Goal: Navigation & Orientation: Understand site structure

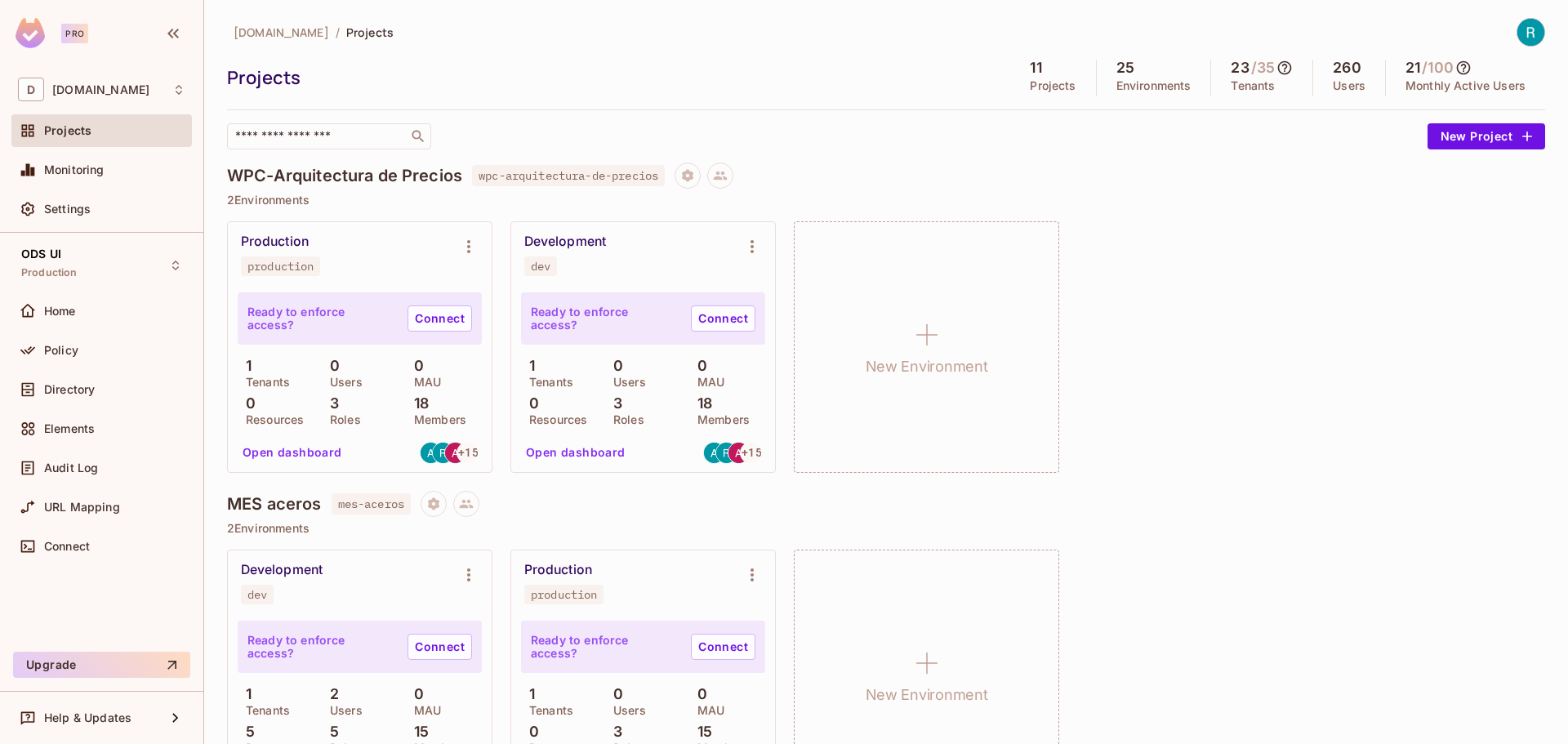
click at [72, 33] on div "Pro" at bounding box center [74, 34] width 27 height 19
click at [1518, 32] on img at bounding box center [1530, 32] width 27 height 27
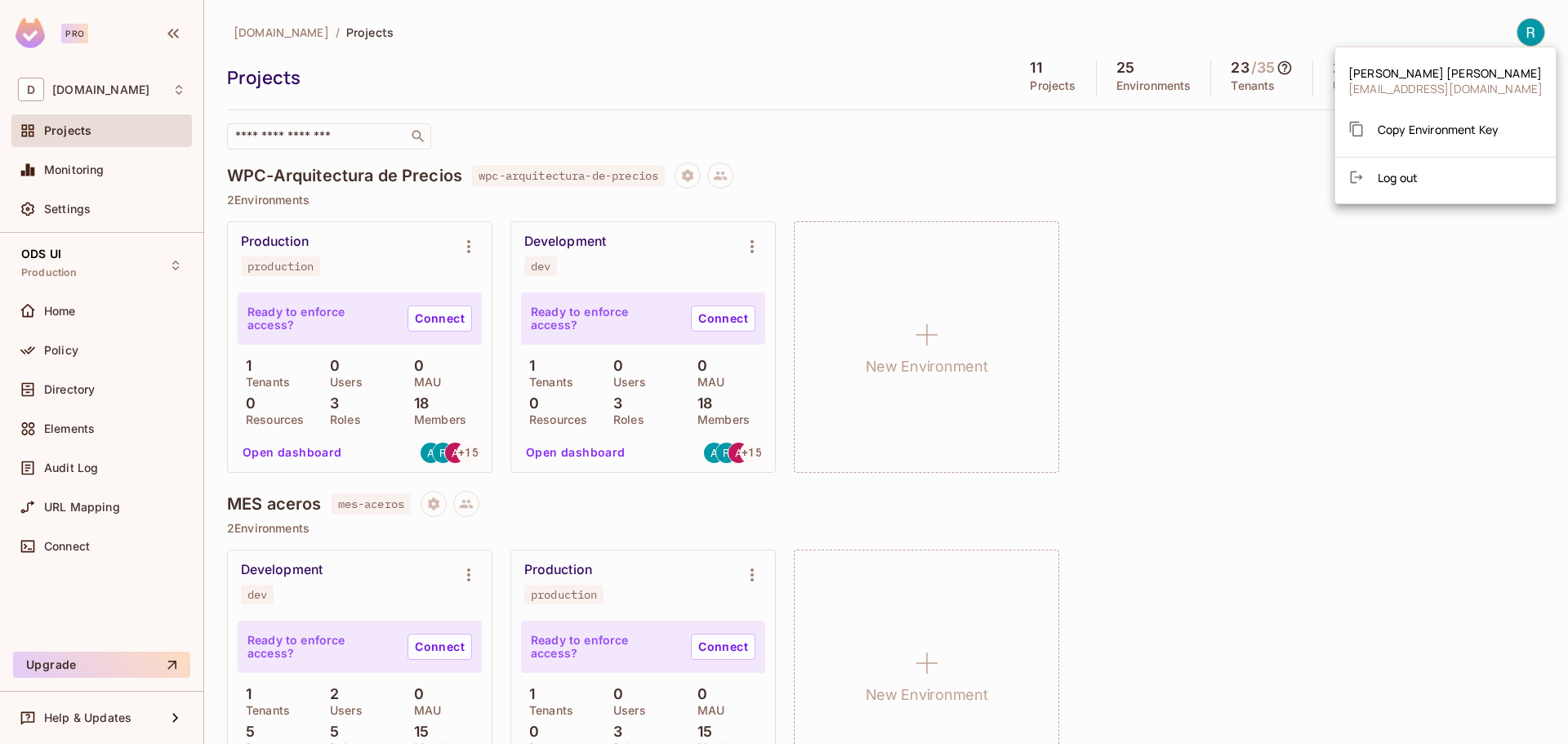
click at [1399, 85] on span "rmacotela@deacero.com" at bounding box center [1445, 89] width 194 height 16
click at [35, 36] on div at bounding box center [784, 372] width 1568 height 744
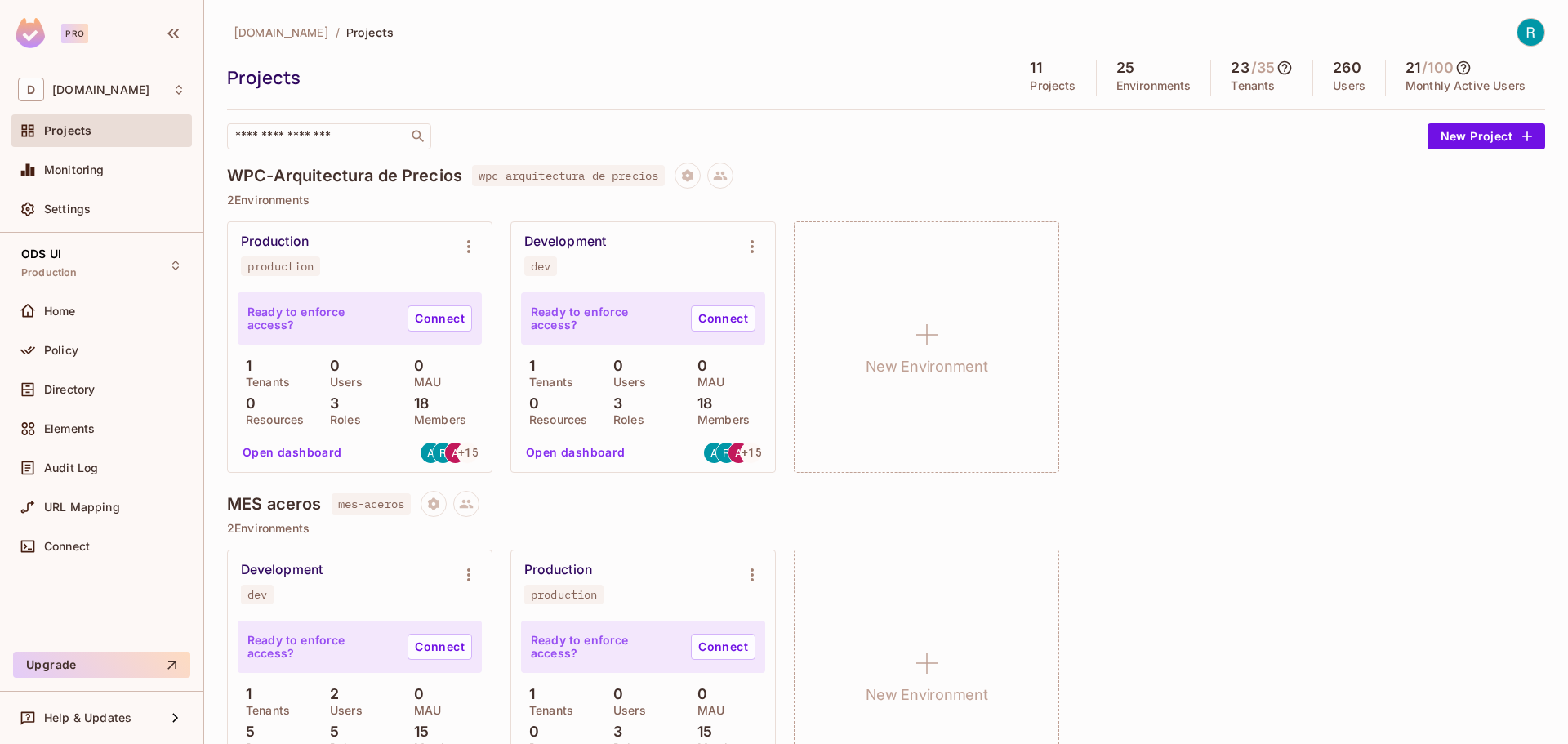
click at [26, 32] on img at bounding box center [30, 33] width 29 height 30
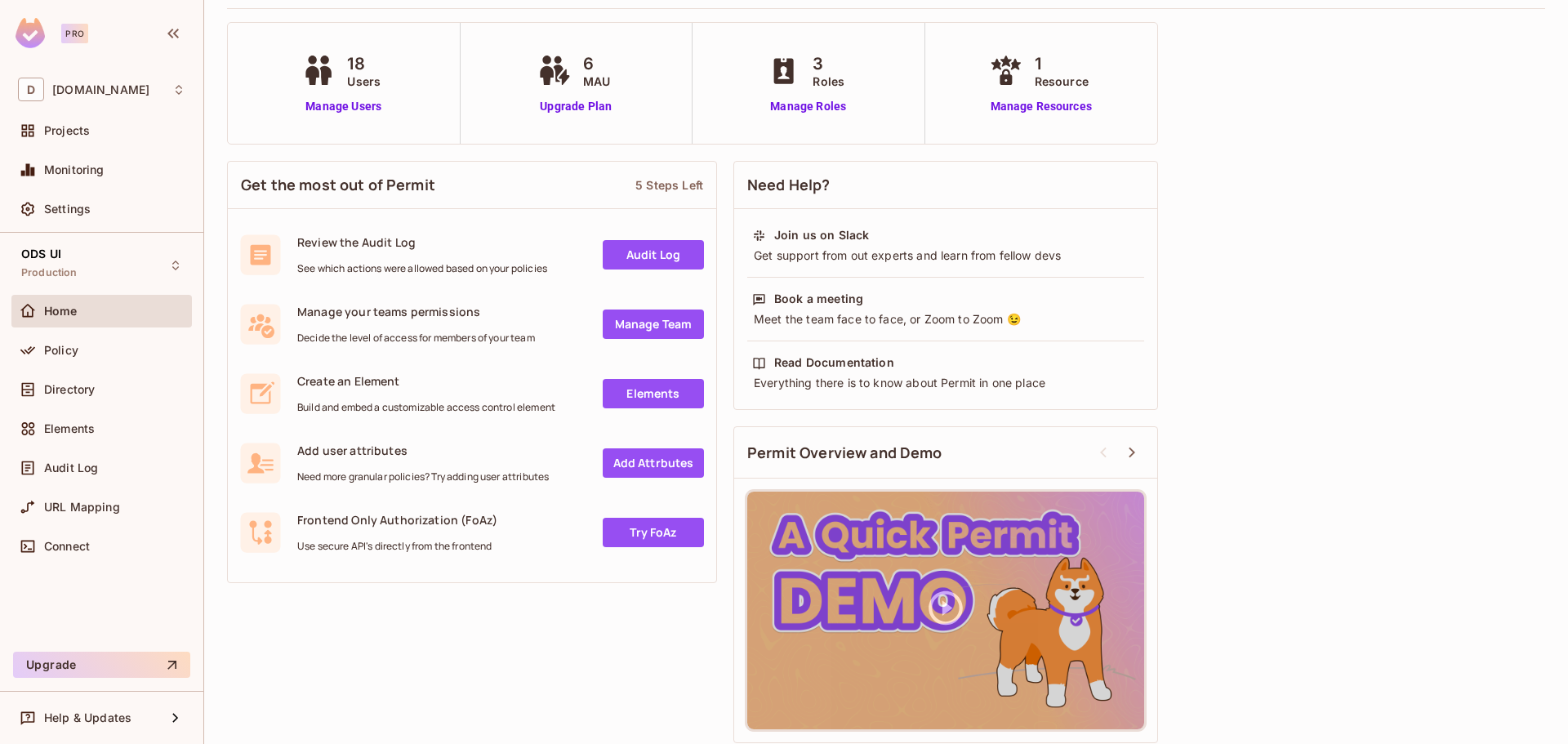
scroll to position [97, 0]
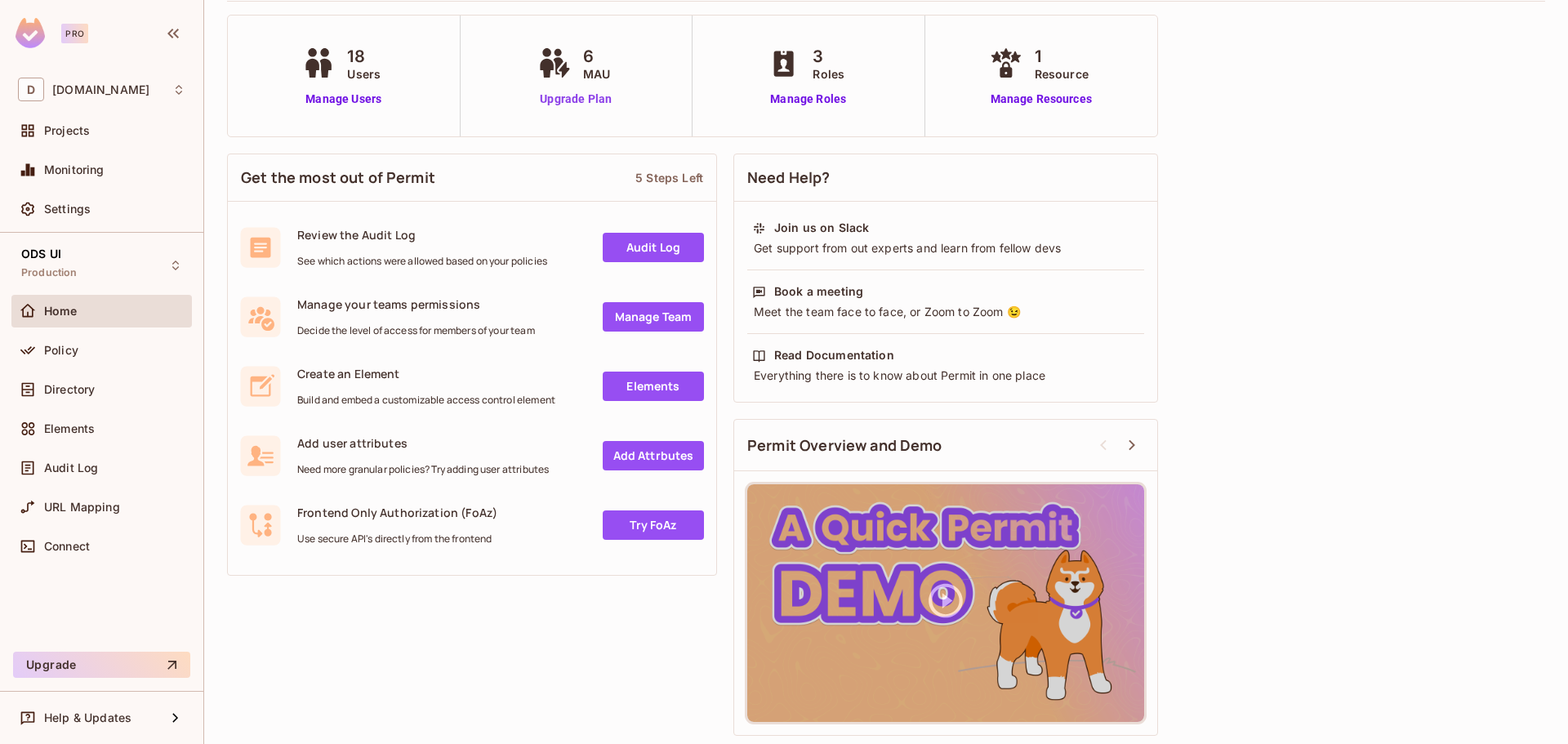
click at [570, 99] on link "Upgrade Plan" at bounding box center [576, 98] width 84 height 17
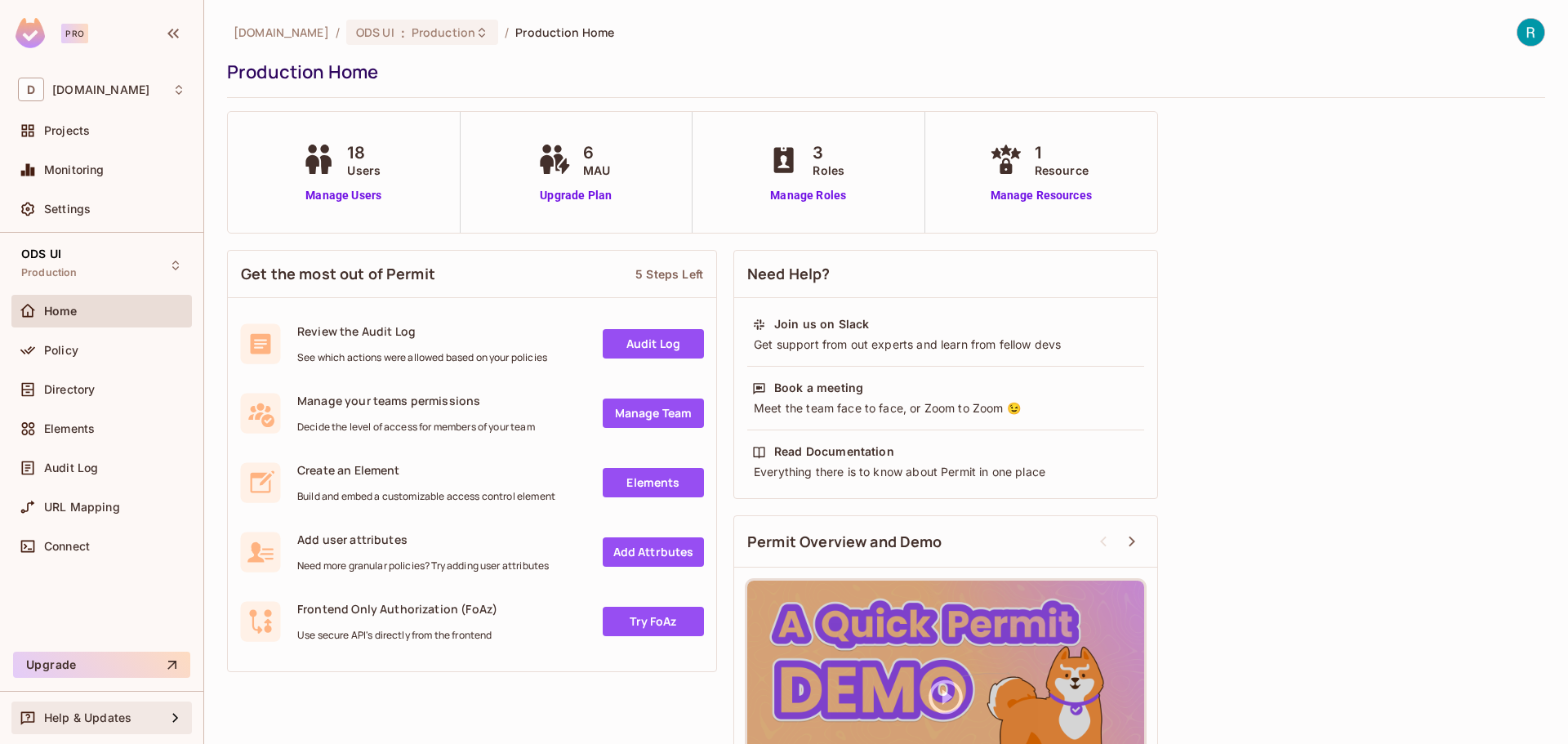
click at [141, 717] on div "Help & Updates" at bounding box center [105, 717] width 121 height 13
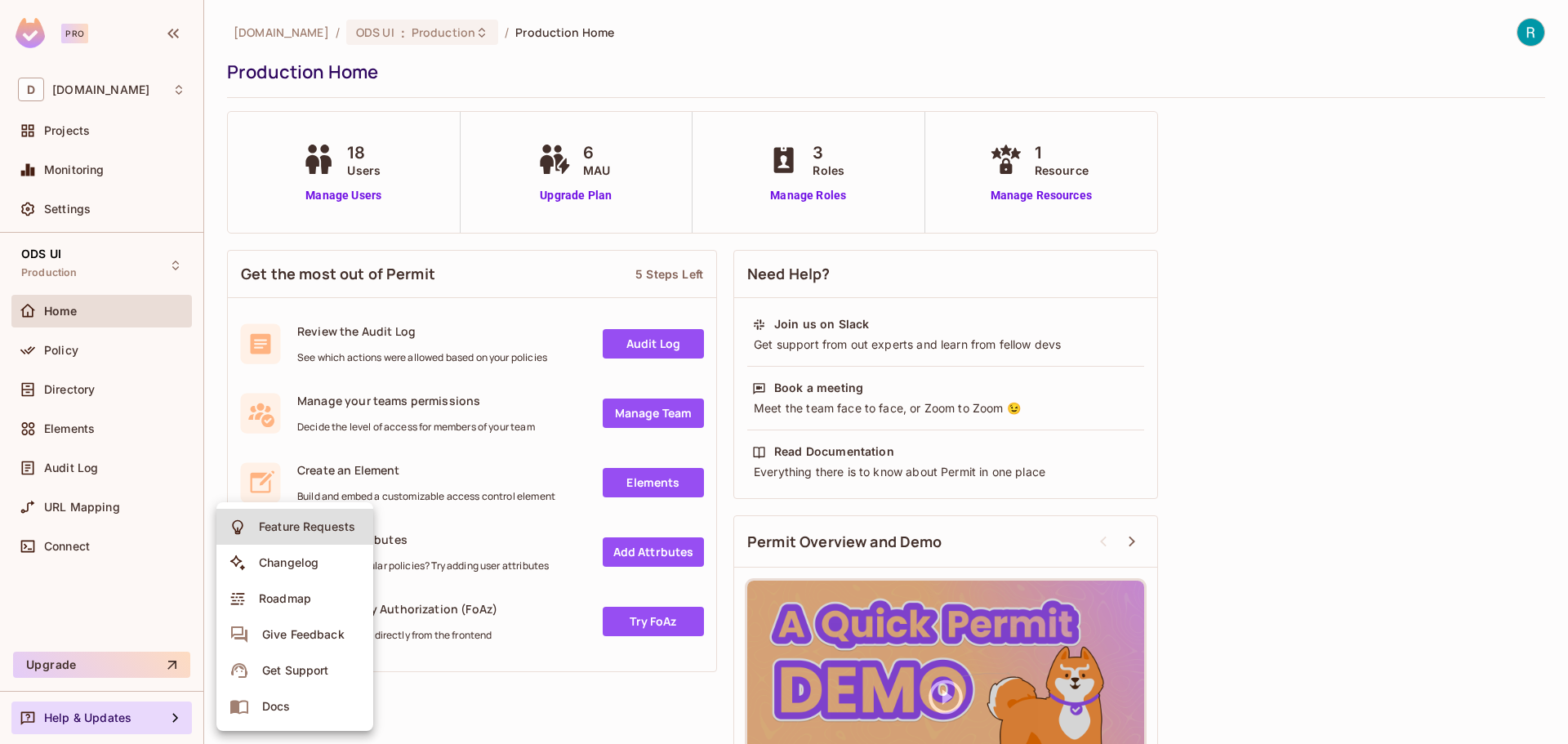
click at [55, 662] on div at bounding box center [784, 372] width 1568 height 744
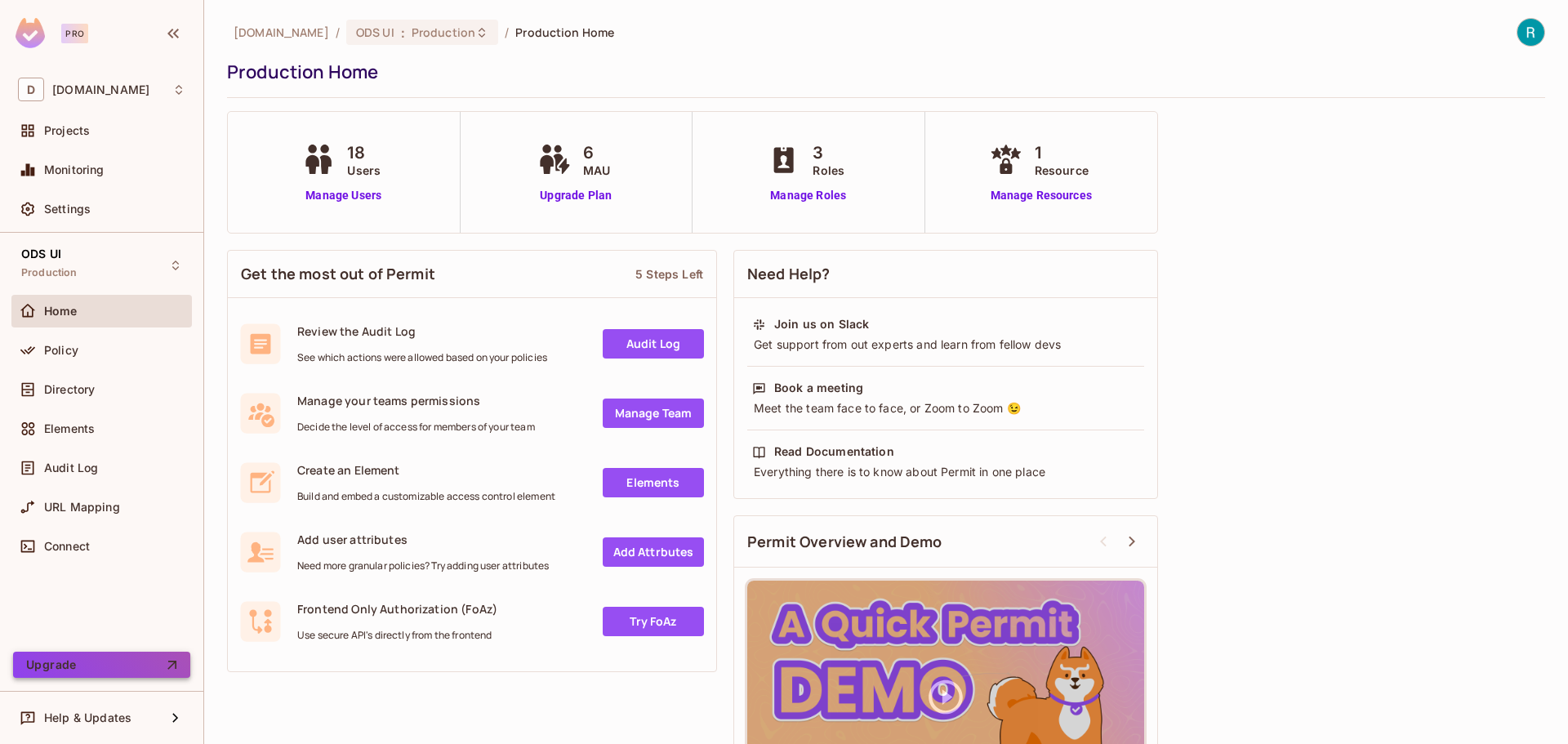
click at [59, 667] on button "Upgrade" at bounding box center [102, 663] width 177 height 26
click at [77, 430] on span "Elements" at bounding box center [69, 428] width 50 height 13
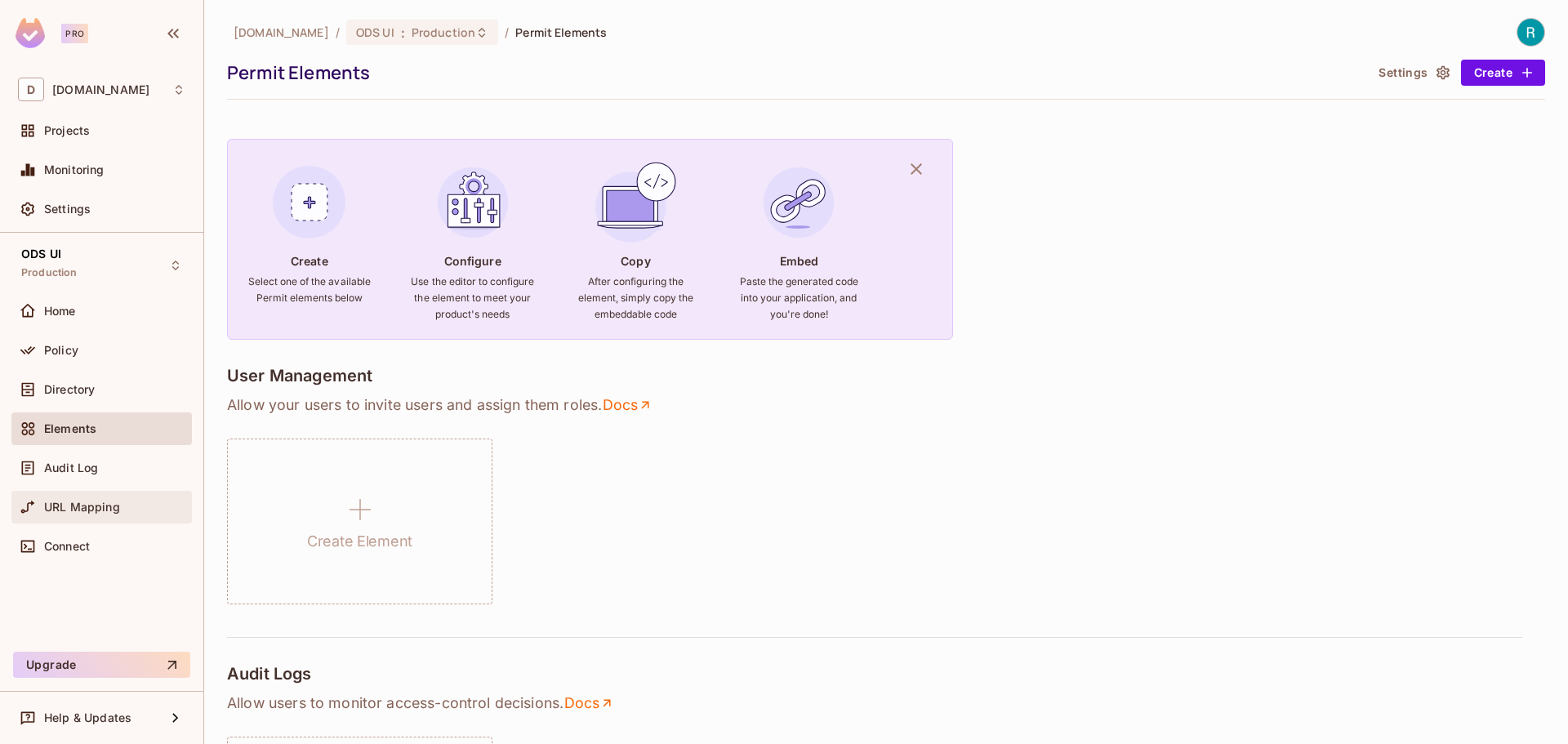
click at [67, 497] on div "URL Mapping" at bounding box center [101, 507] width 167 height 19
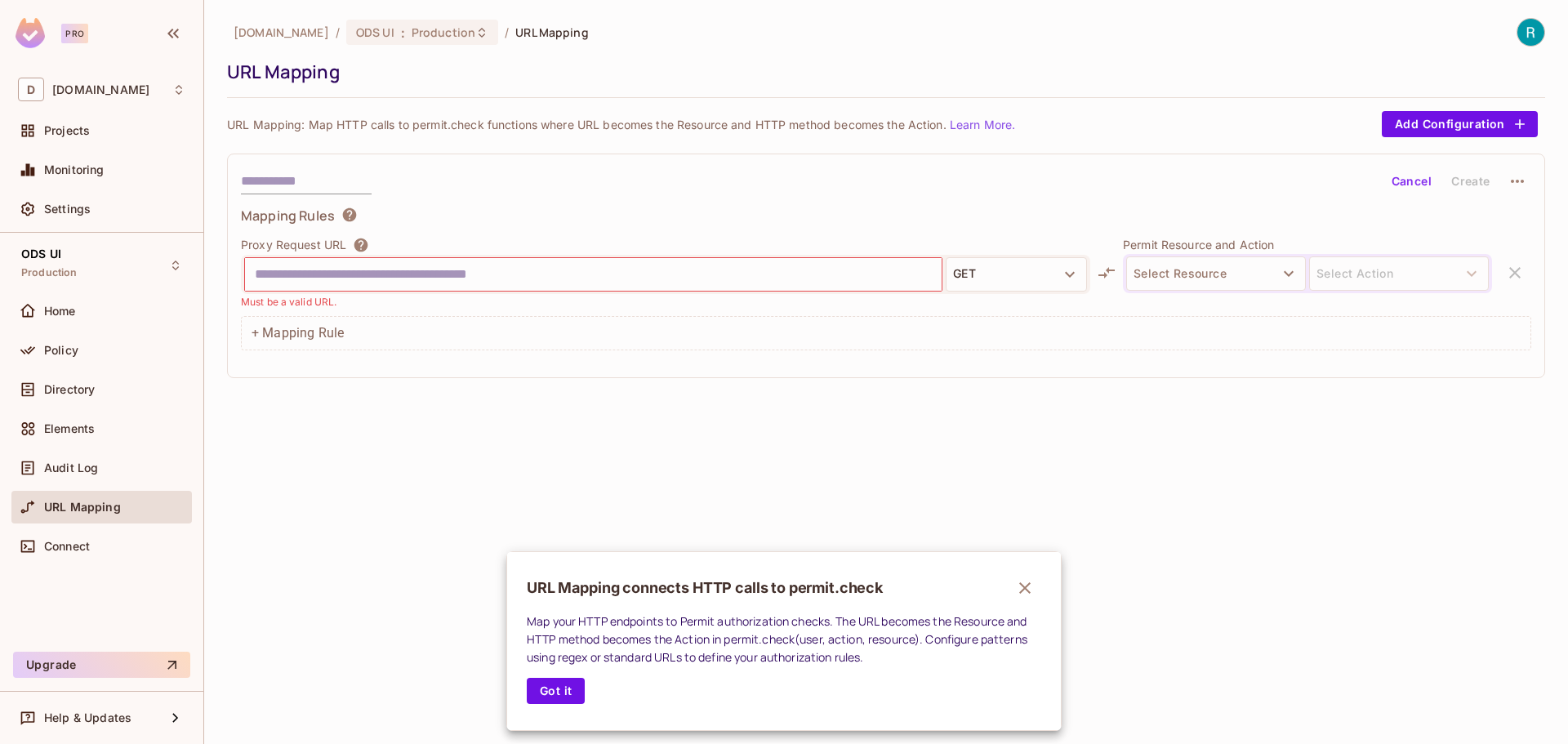
click at [349, 211] on div at bounding box center [784, 372] width 1568 height 744
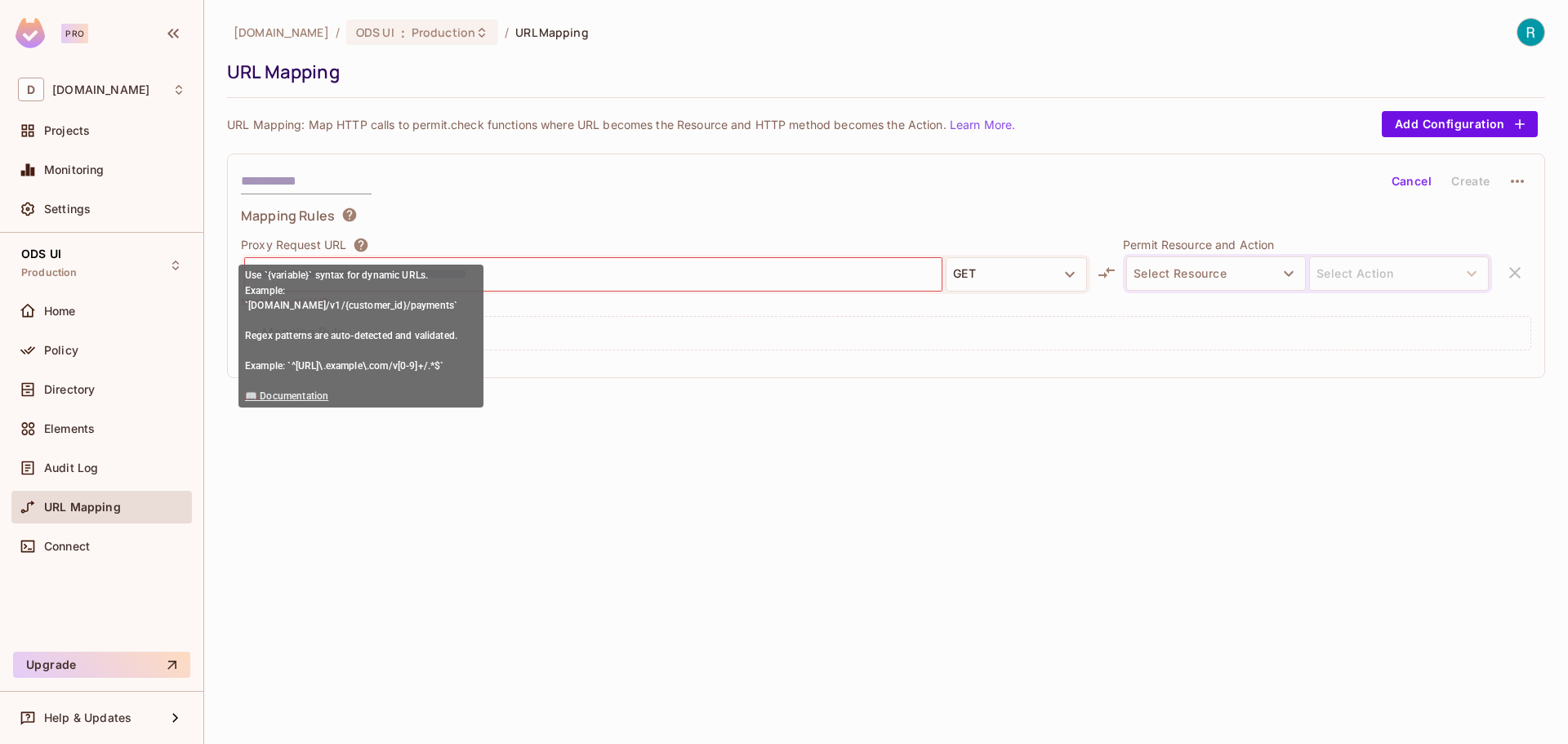
click at [360, 244] on icon at bounding box center [361, 244] width 14 height 14
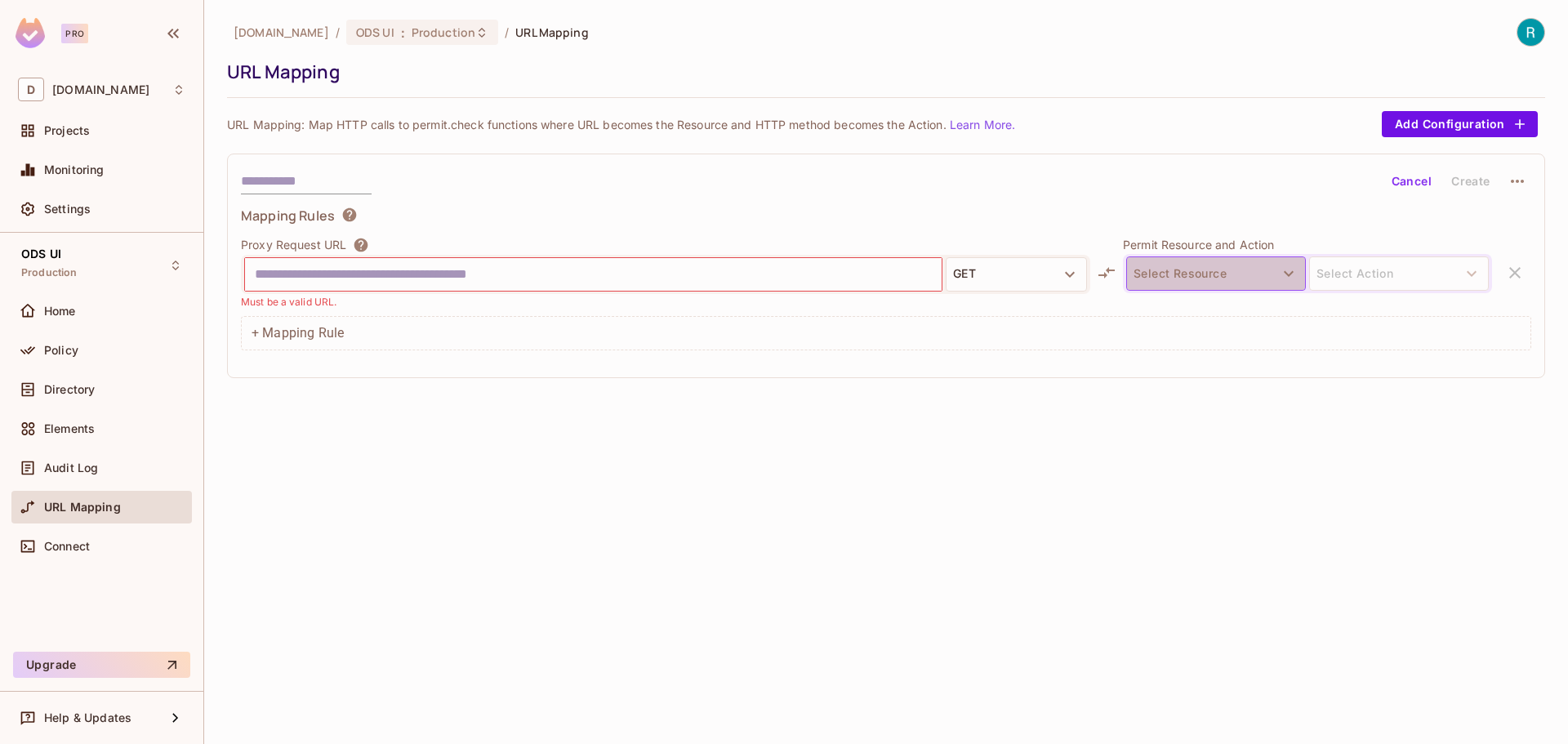
click at [1291, 277] on icon "button" at bounding box center [1288, 274] width 19 height 19
click at [1291, 277] on div at bounding box center [784, 372] width 1568 height 744
click at [1291, 277] on icon "button" at bounding box center [1288, 274] width 19 height 19
click at [1291, 277] on div at bounding box center [784, 372] width 1568 height 744
click at [1518, 182] on icon "button" at bounding box center [1517, 182] width 19 height 19
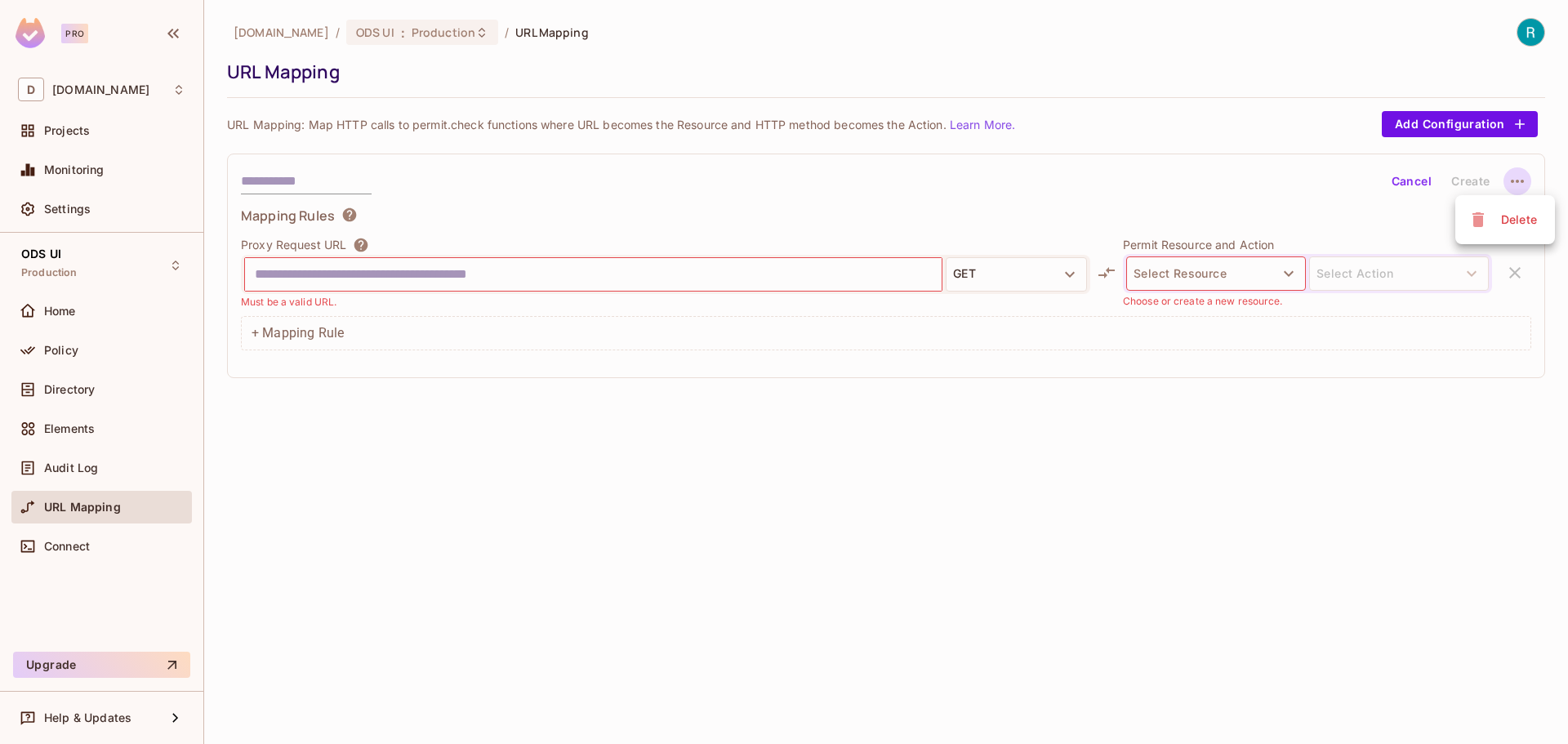
click at [773, 586] on div at bounding box center [784, 372] width 1568 height 744
click at [60, 464] on span "Audit Log" at bounding box center [71, 468] width 54 height 13
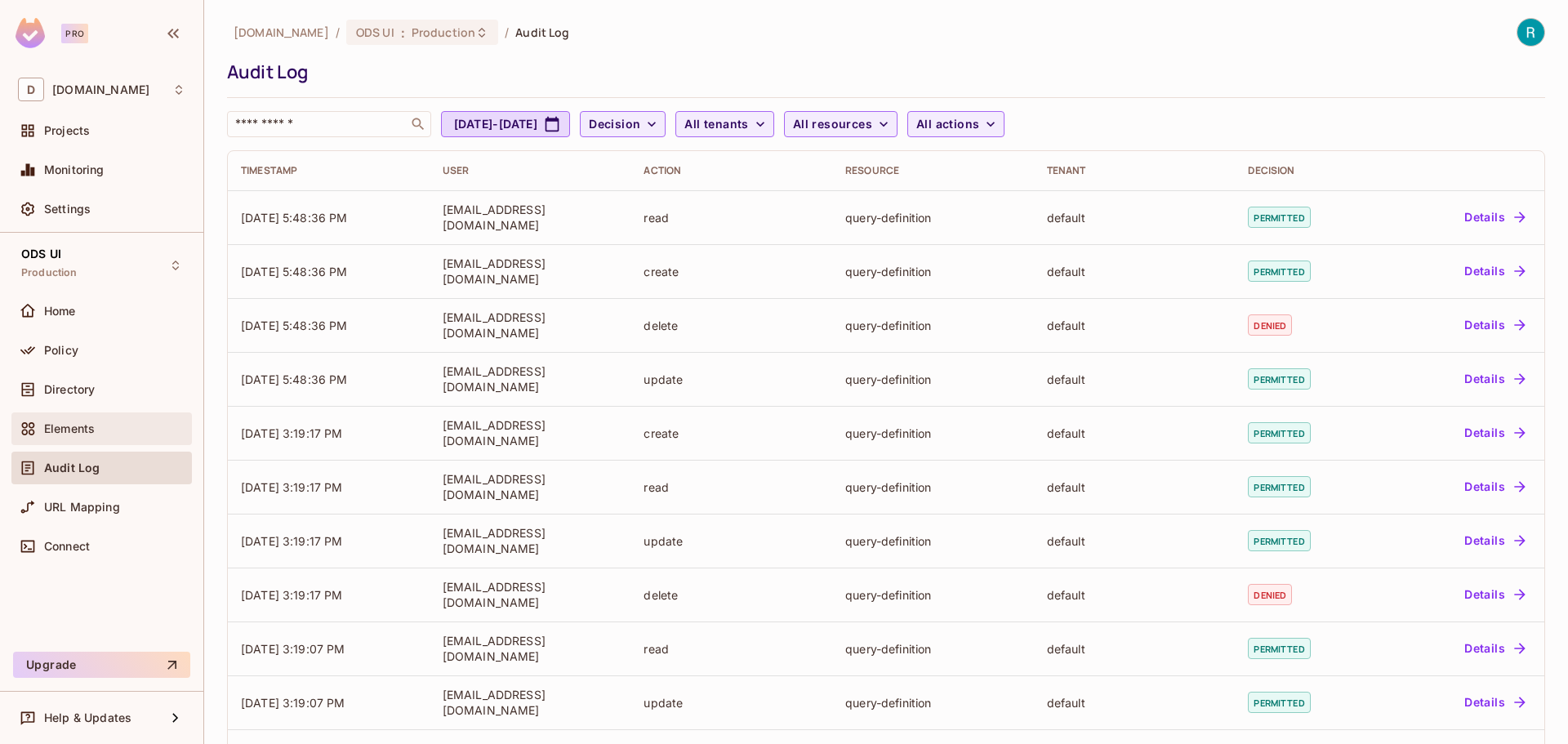
click at [60, 426] on span "Elements" at bounding box center [69, 428] width 50 height 13
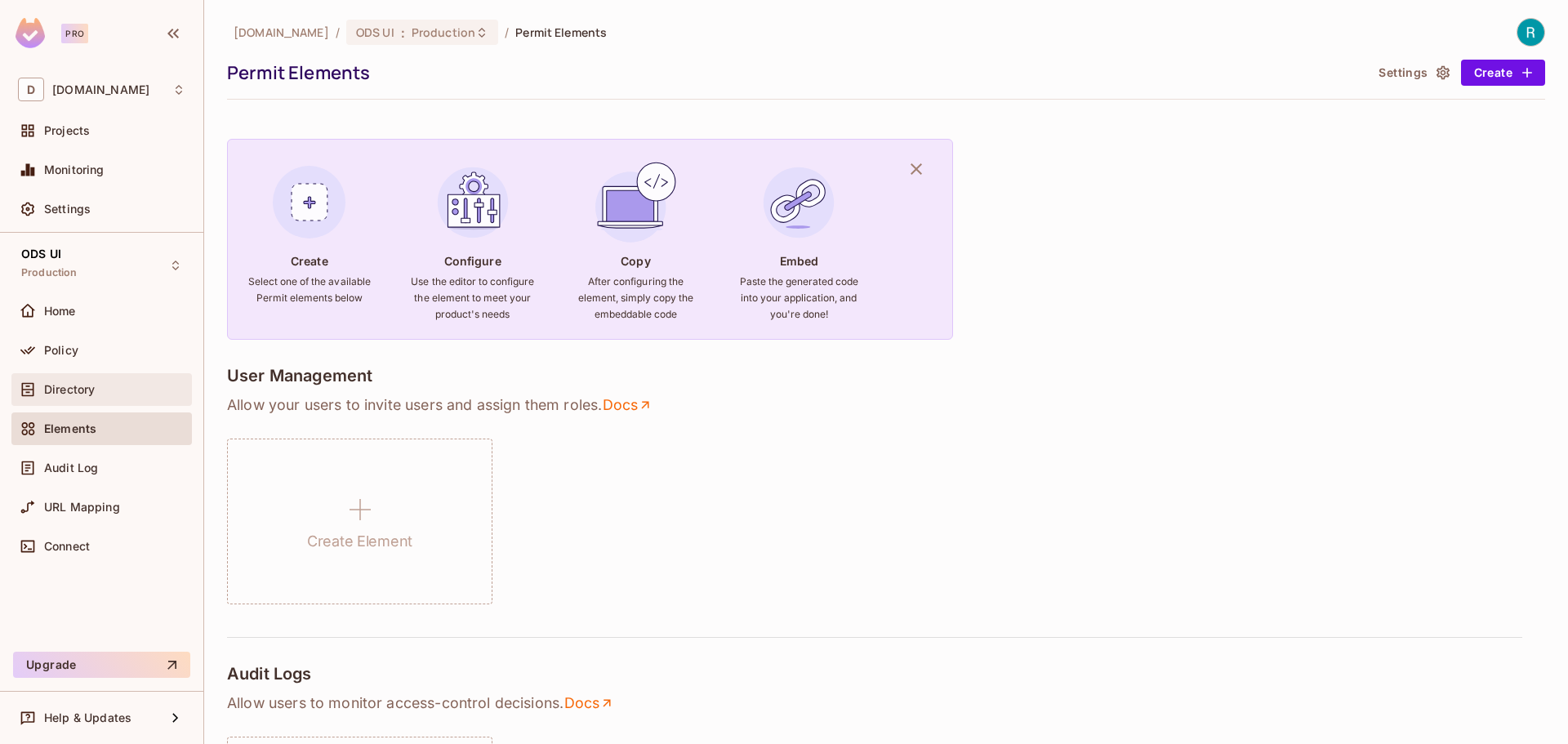
click at [74, 387] on span "Directory" at bounding box center [69, 389] width 50 height 13
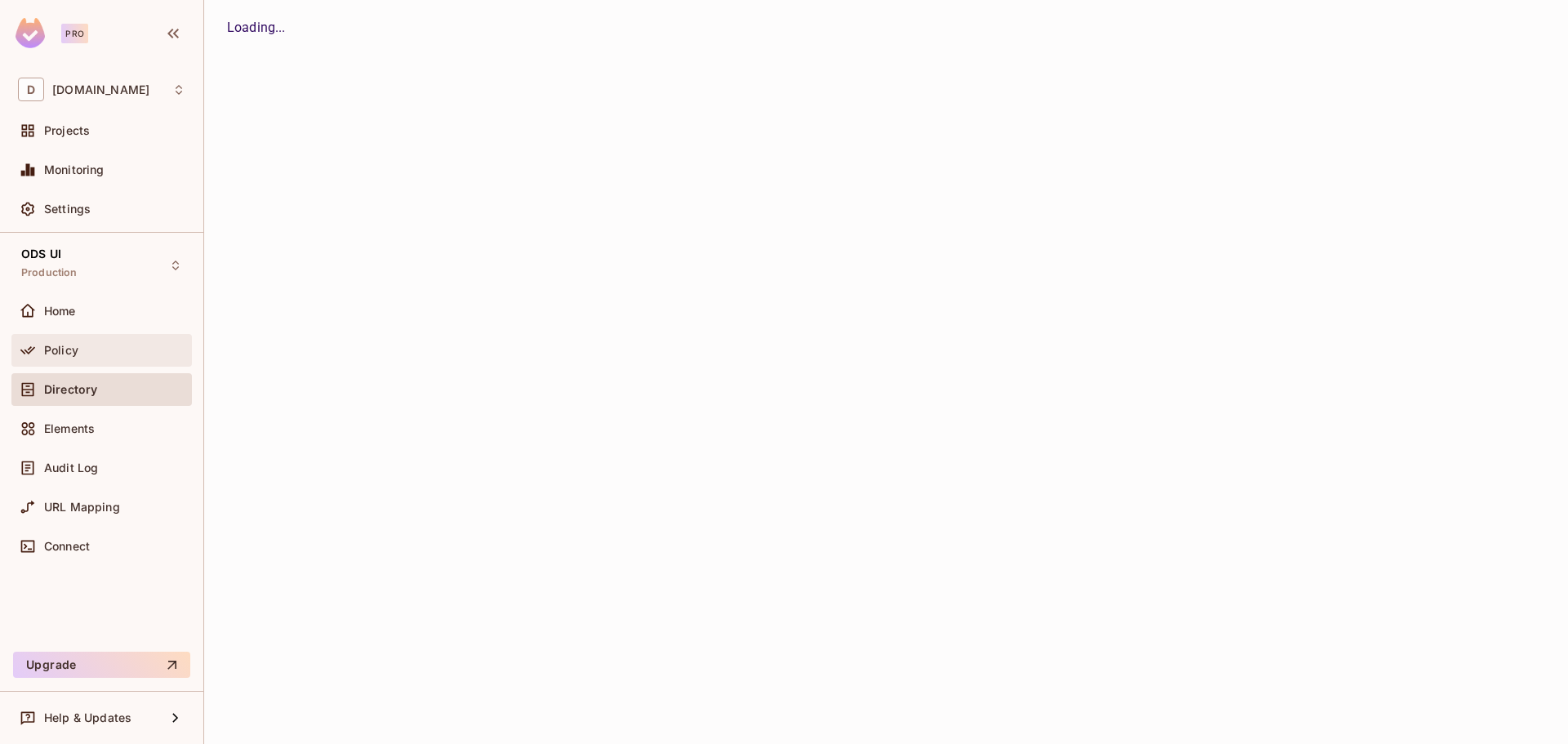
click at [57, 347] on span "Policy" at bounding box center [61, 350] width 35 height 13
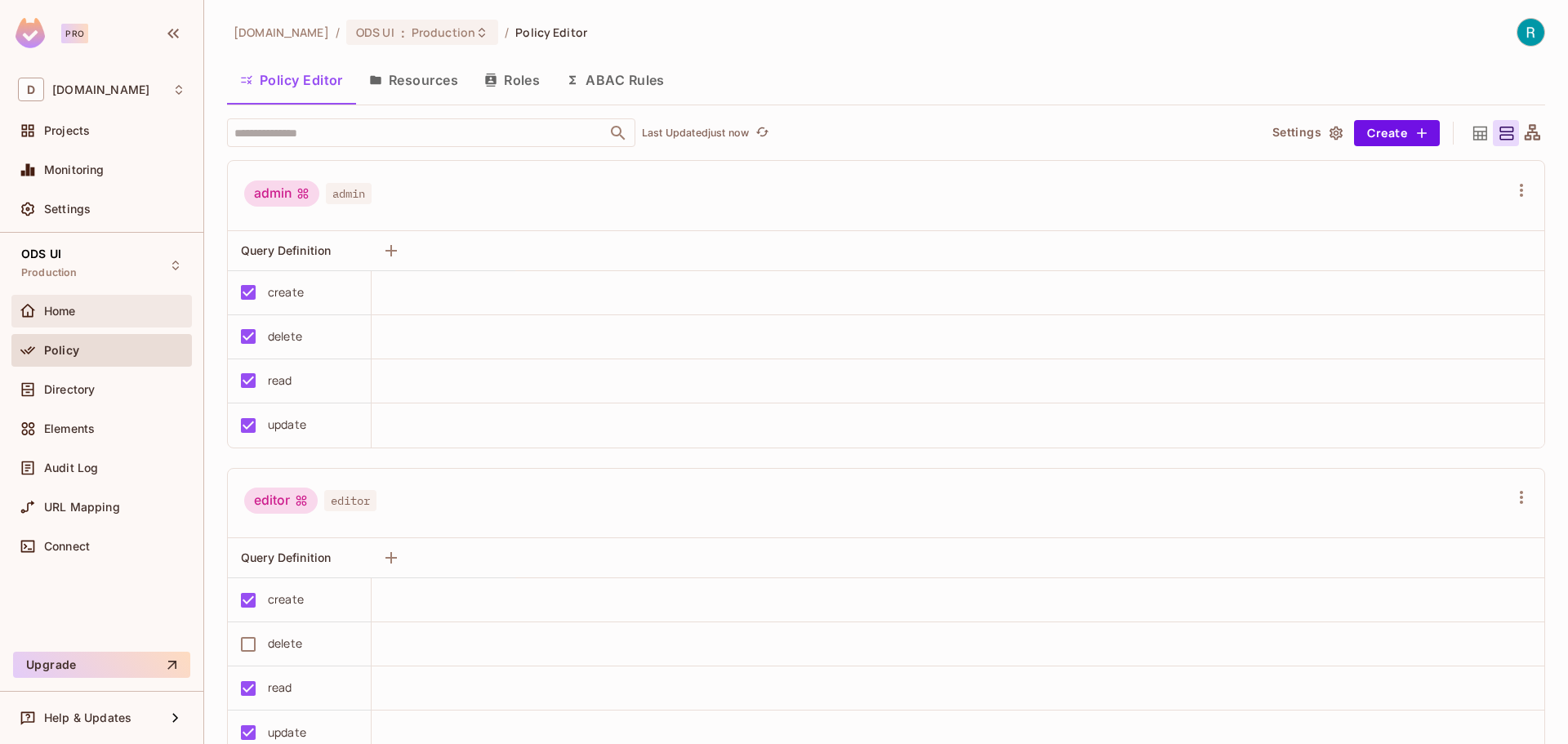
click at [58, 306] on span "Home" at bounding box center [60, 311] width 32 height 13
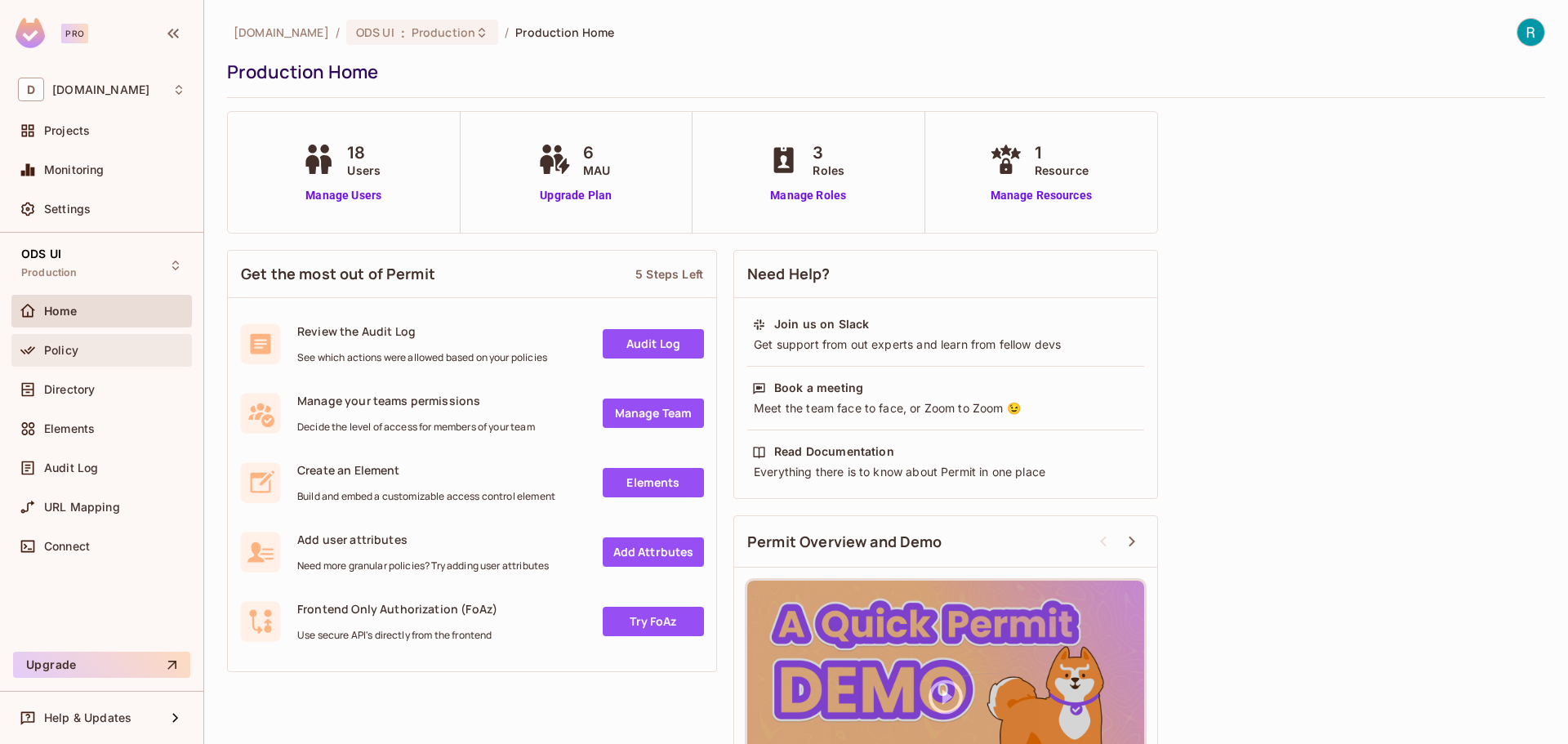
click at [65, 354] on span "Policy" at bounding box center [61, 350] width 35 height 13
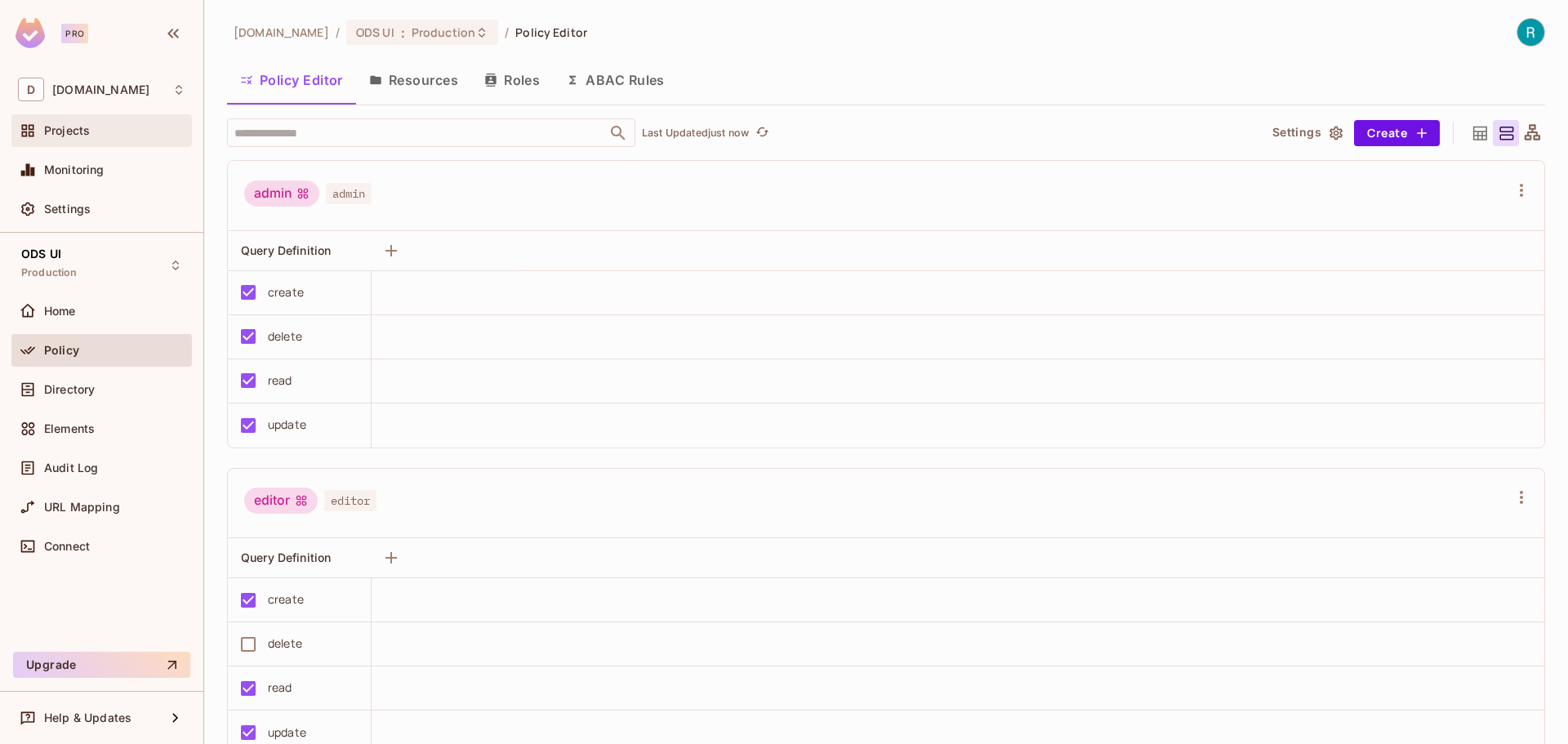
click at [71, 132] on span "Projects" at bounding box center [67, 130] width 46 height 13
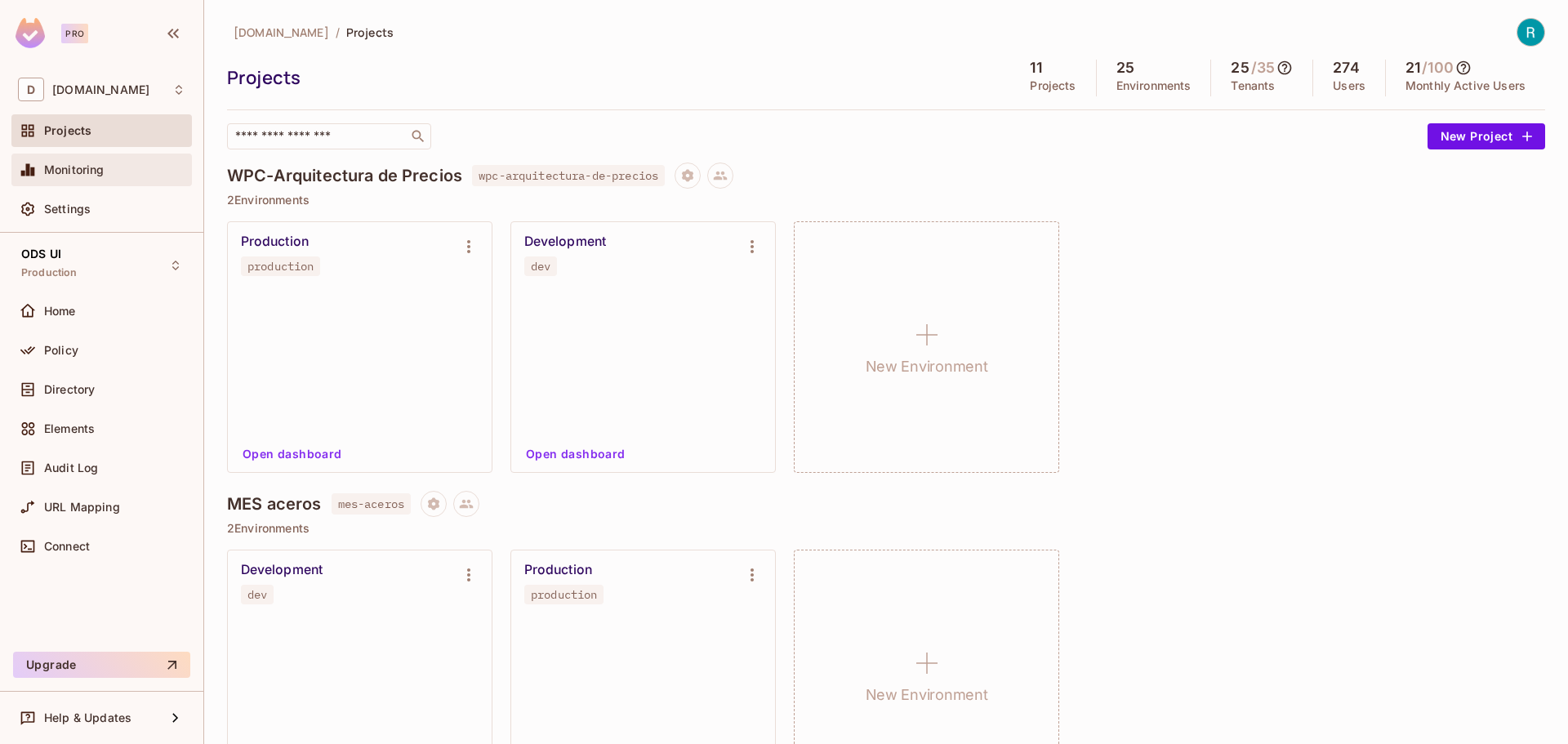
click at [64, 173] on span "Monitoring" at bounding box center [74, 169] width 60 height 13
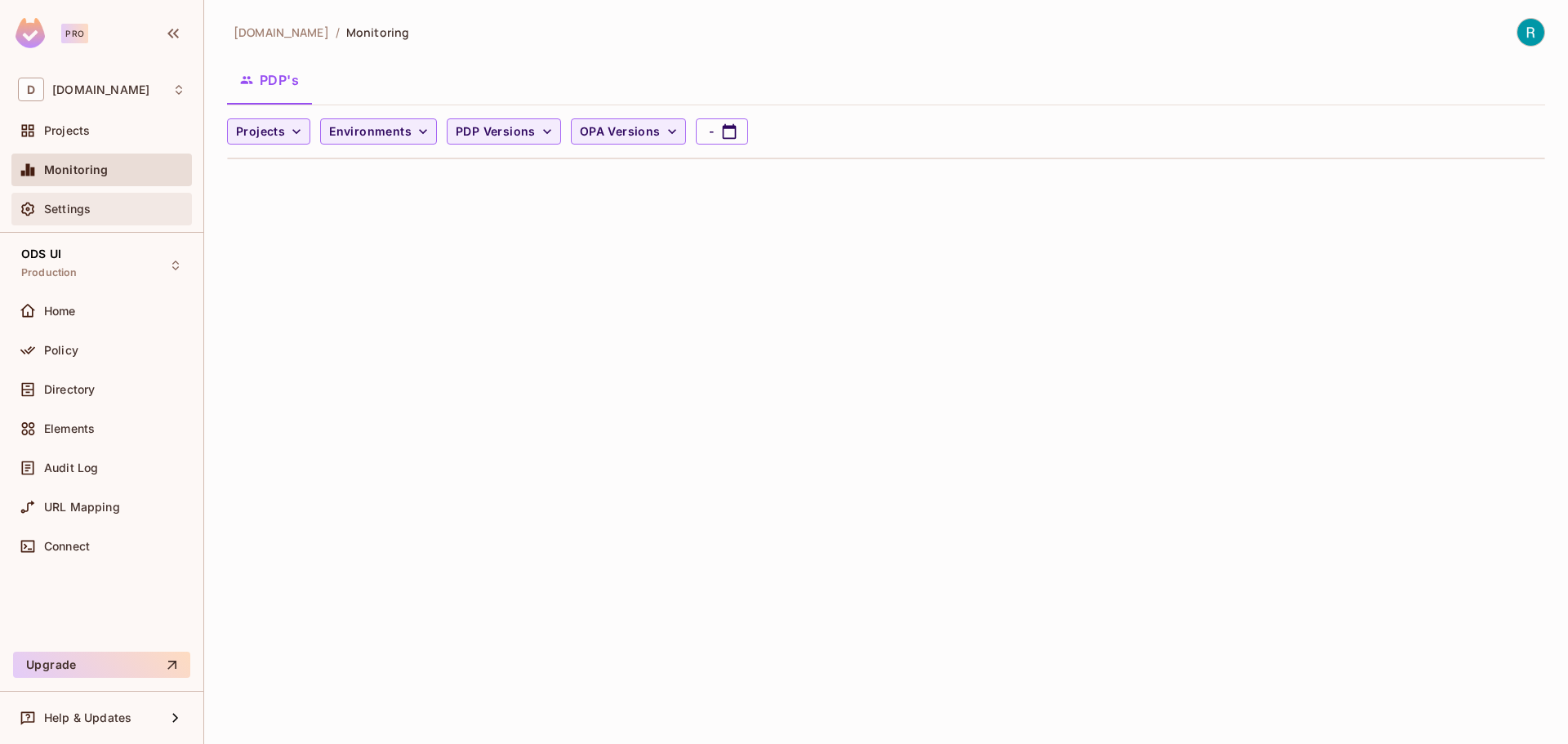
click at [62, 211] on span "Settings" at bounding box center [67, 209] width 47 height 13
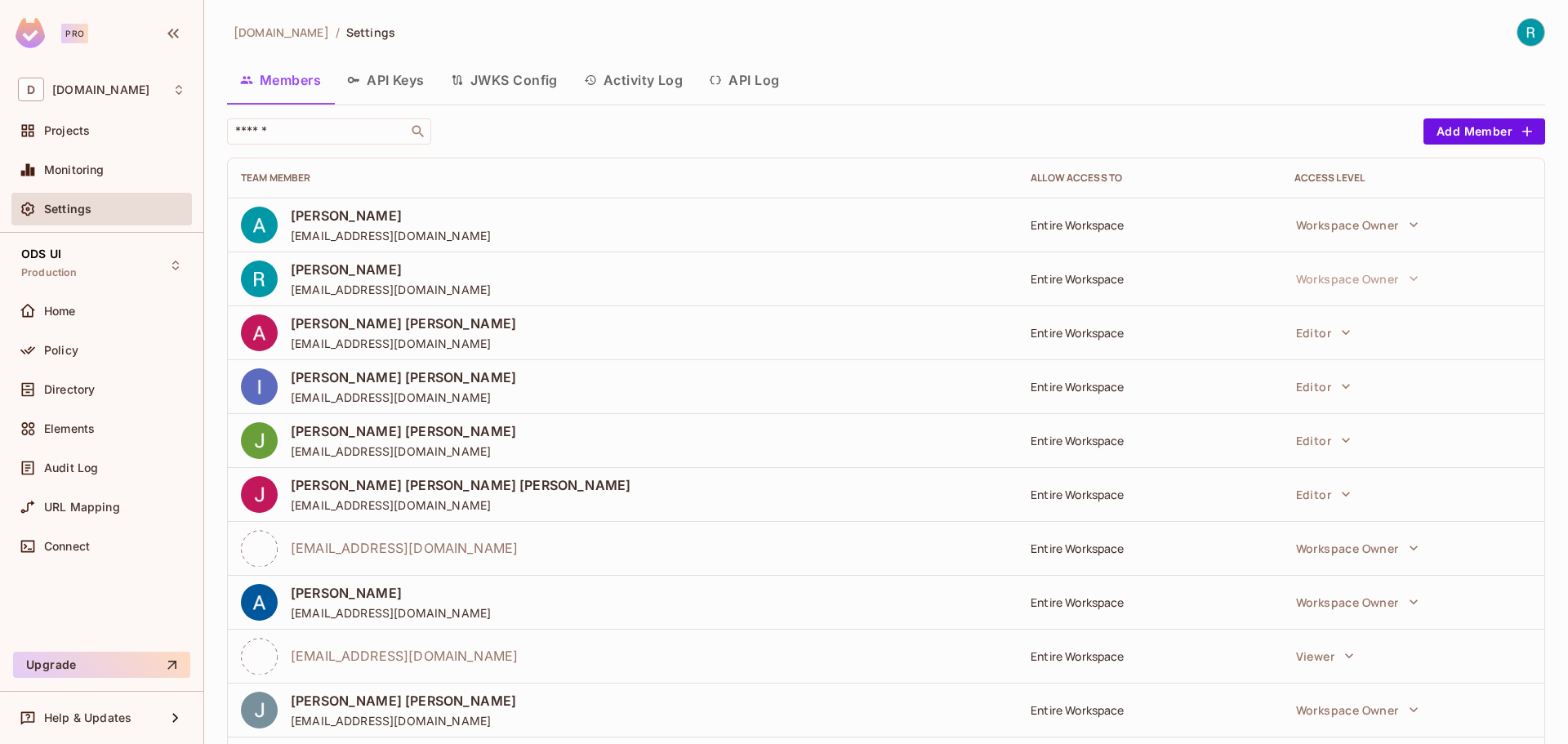
click at [752, 85] on button "API Log" at bounding box center [743, 80] width 97 height 41
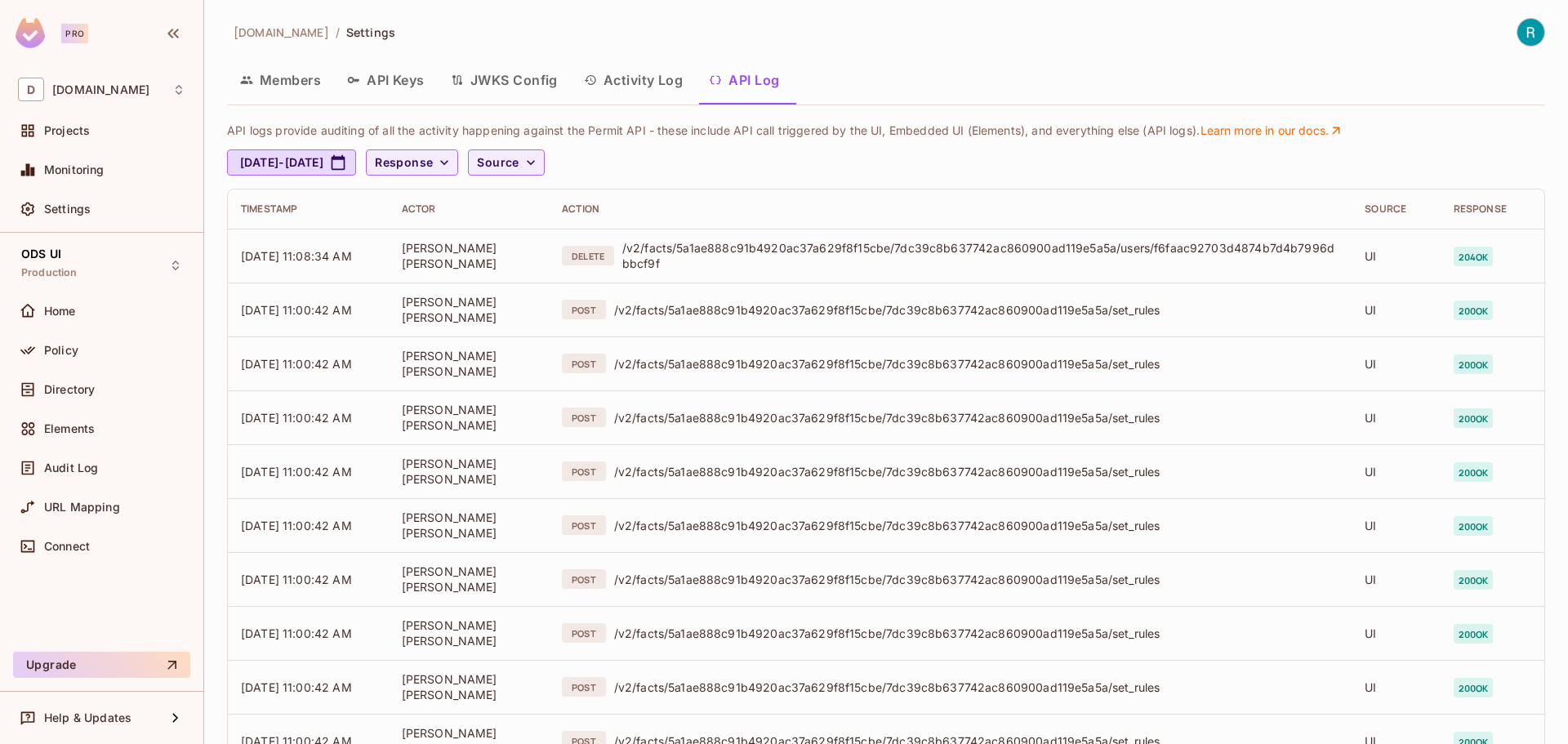
click at [640, 78] on button "Activity Log" at bounding box center [633, 80] width 126 height 41
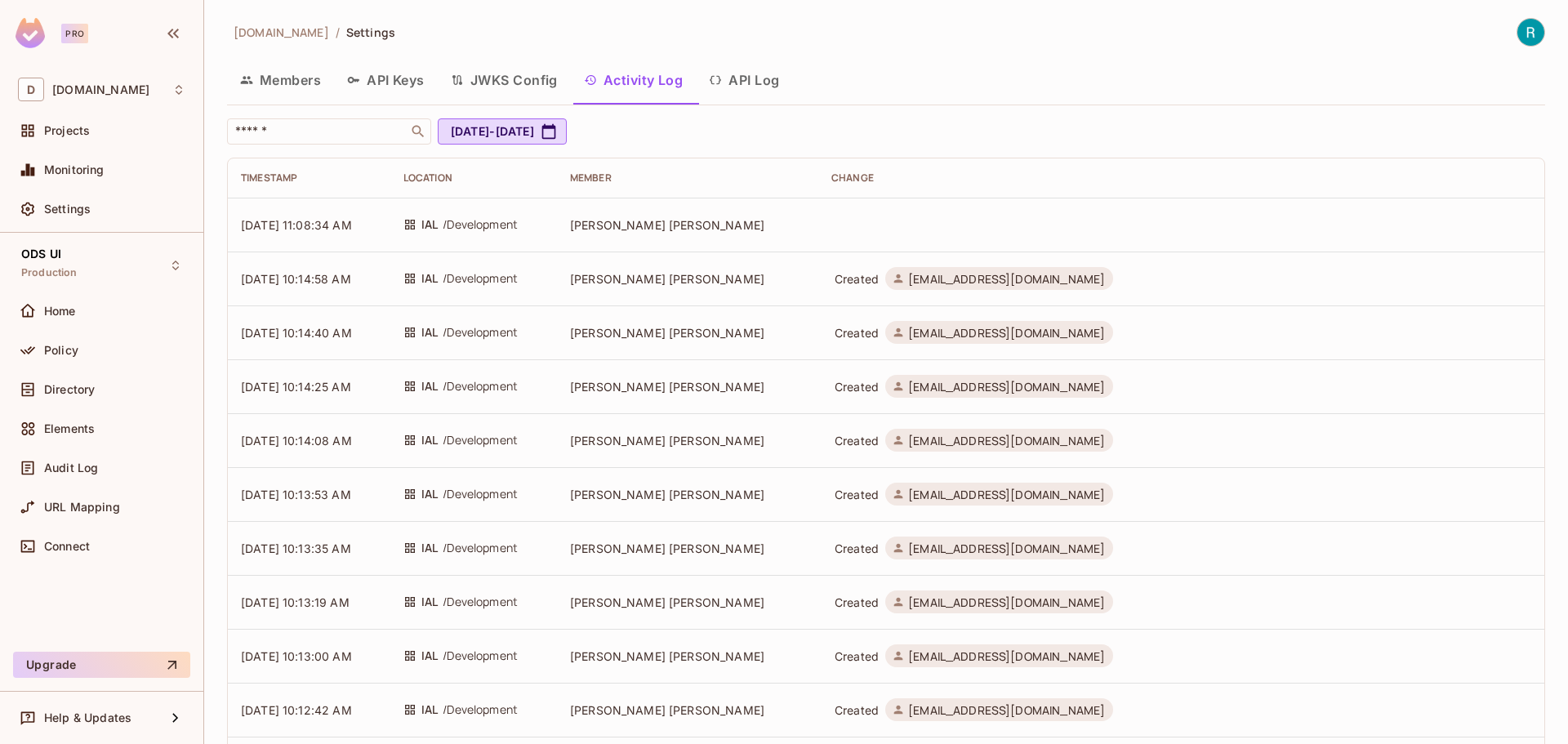
click at [34, 36] on img at bounding box center [30, 33] width 29 height 30
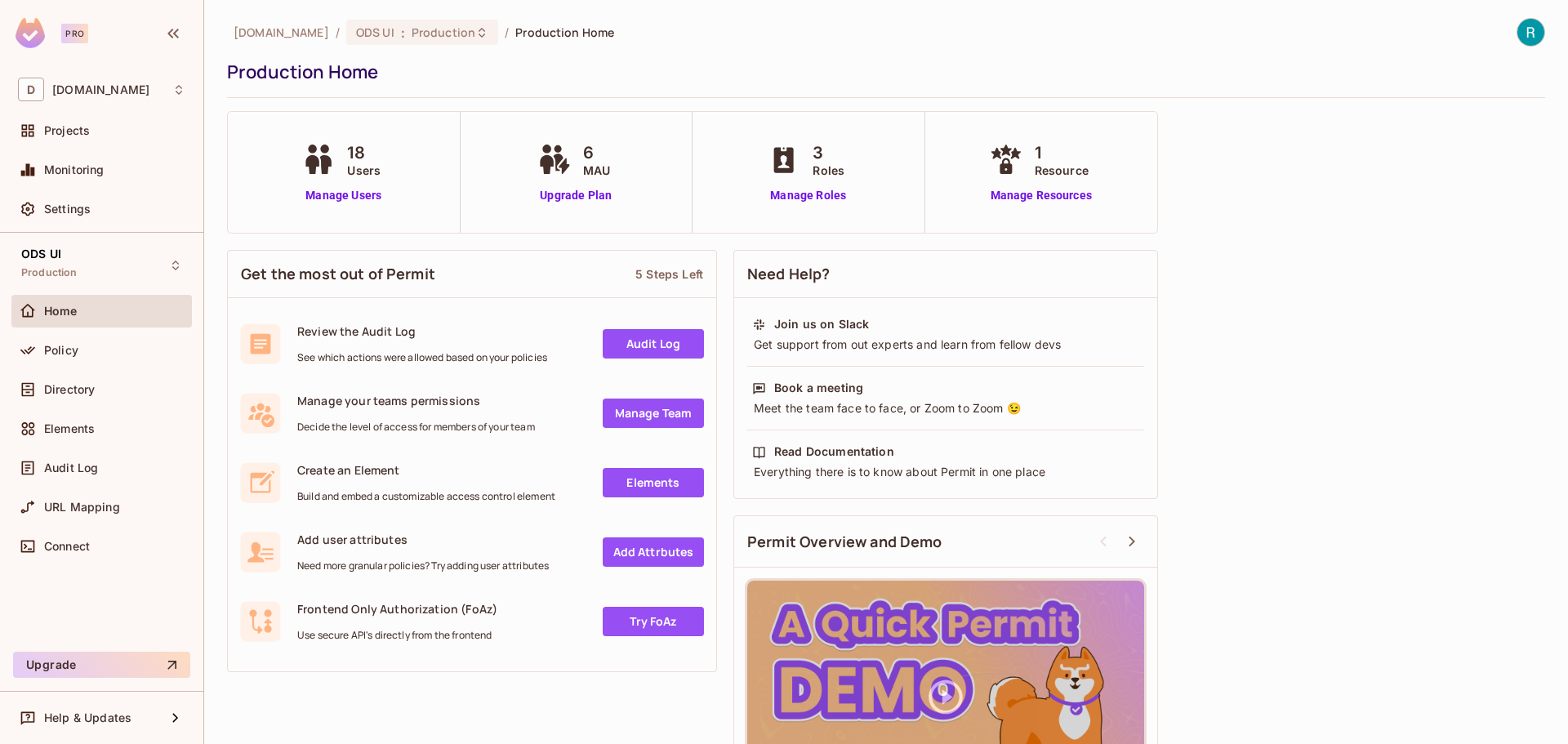
click at [1444, 567] on div "Get the most out of Permit 5 Steps Left Review the Audit Log See which actions …" at bounding box center [886, 541] width 1318 height 599
click at [1416, 552] on div "Get the most out of Permit 5 Steps Left Review the Audit Log See which actions …" at bounding box center [886, 541] width 1318 height 599
click at [1417, 606] on div "Get the most out of Permit 5 Steps Left Review the Audit Log See which actions …" at bounding box center [886, 541] width 1318 height 599
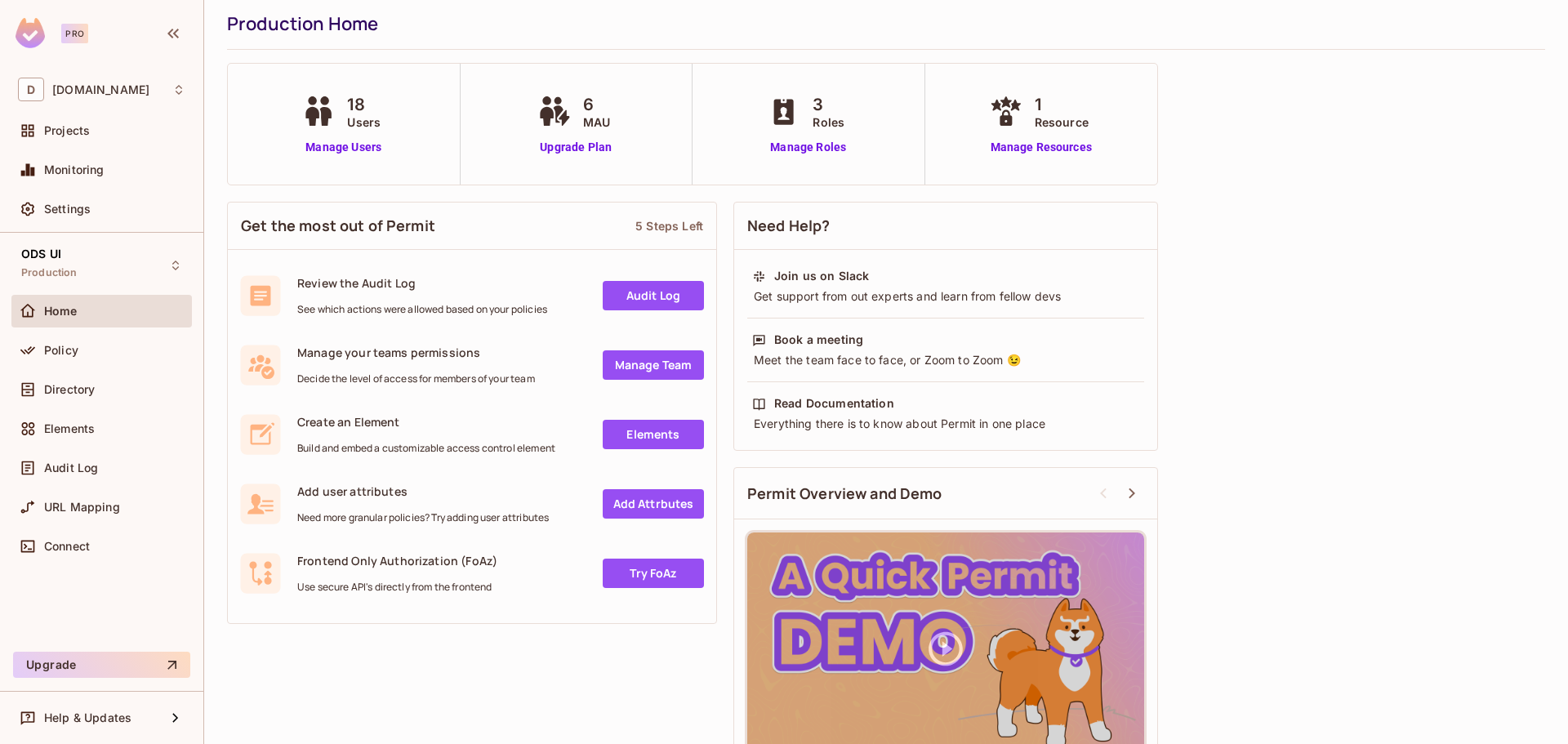
scroll to position [97, 0]
